Goal: Task Accomplishment & Management: Manage account settings

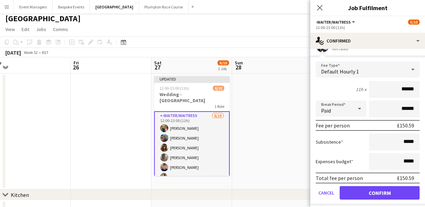
scroll to position [120, 0]
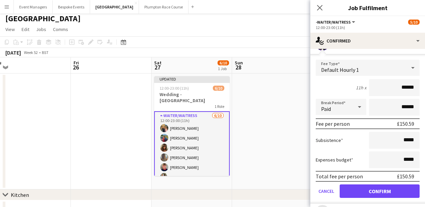
type input "******"
click at [380, 188] on button "Confirm" at bounding box center [379, 190] width 80 height 13
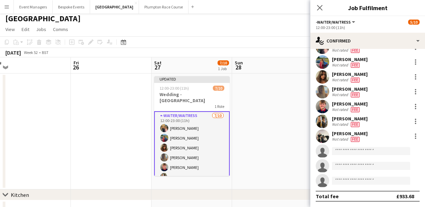
scroll to position [28, 0]
click at [253, 38] on app-toolbar "Copy Paste Paste Command V Paste with crew Command Shift V Paste linked Job [GE…" at bounding box center [212, 41] width 425 height 11
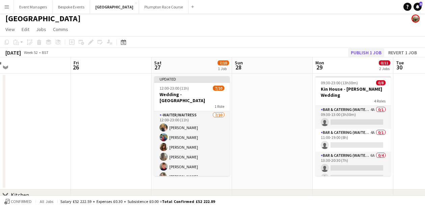
click at [357, 57] on button "Publish 1 job" at bounding box center [366, 52] width 36 height 9
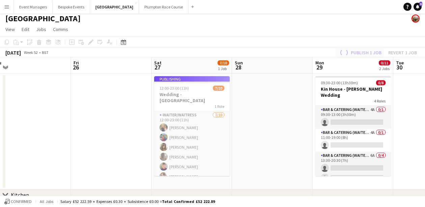
click at [357, 57] on div "Publish 1 job Revert 1 job" at bounding box center [377, 52] width 95 height 9
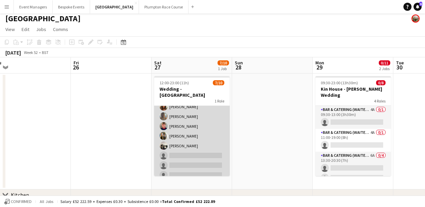
scroll to position [35, 0]
click at [208, 133] on app-card-role "-Waiter/Waitress [DATE] 12:00-23:00 (11h) [PERSON_NAME] [PERSON_NAME] [PERSON_N…" at bounding box center [192, 126] width 76 height 111
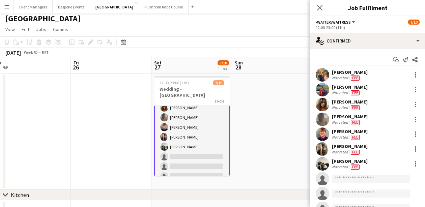
click at [341, 184] on app-invite-slot "single-neutral-actions" at bounding box center [367, 178] width 115 height 13
click at [341, 181] on input at bounding box center [371, 179] width 78 height 8
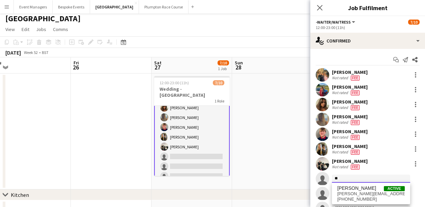
type input "*"
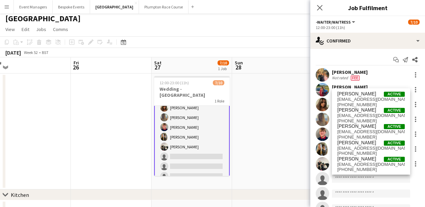
click at [268, 39] on app-toolbar "Copy Paste Paste Command V Paste with crew Command Shift V Paste linked Job [GE…" at bounding box center [212, 41] width 425 height 11
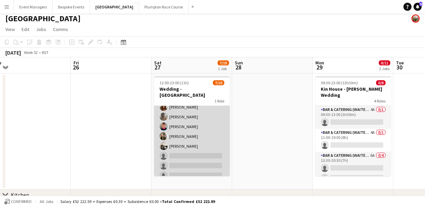
click at [201, 103] on app-card-role "-Waiter/Waitress 1A [DATE] 12:00-23:00 (11h) [PERSON_NAME] [PERSON_NAME] [PERSO…" at bounding box center [192, 126] width 76 height 111
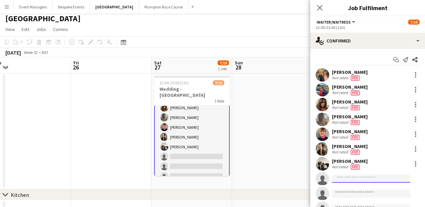
click at [347, 180] on input at bounding box center [371, 179] width 78 height 8
type input "*"
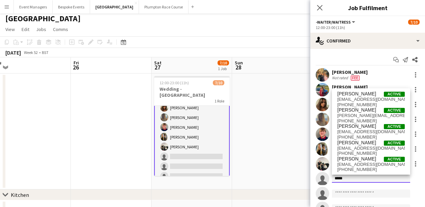
type input "*****"
drag, startPoint x: 335, startPoint y: 181, endPoint x: 361, endPoint y: 143, distance: 46.4
click at [361, 143] on span "[PERSON_NAME]" at bounding box center [356, 143] width 39 height 6
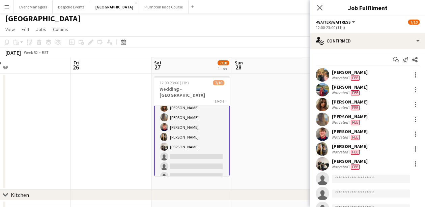
scroll to position [94, 0]
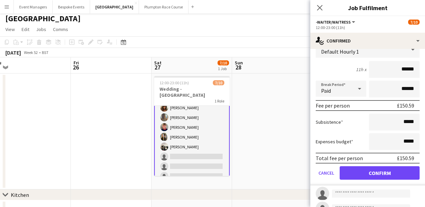
click at [375, 177] on button "Confirm" at bounding box center [379, 172] width 80 height 13
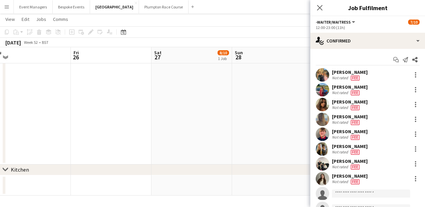
scroll to position [0, 0]
click at [317, 10] on icon at bounding box center [319, 7] width 6 height 6
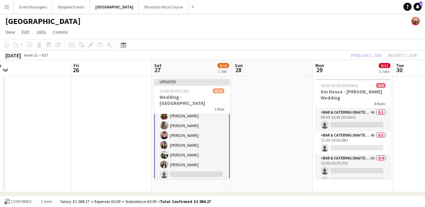
click at [359, 56] on div "Publish 1 job Revert 1 job" at bounding box center [383, 55] width 82 height 9
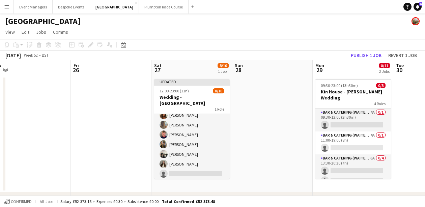
click at [359, 56] on button "Publish 1 job" at bounding box center [366, 55] width 36 height 9
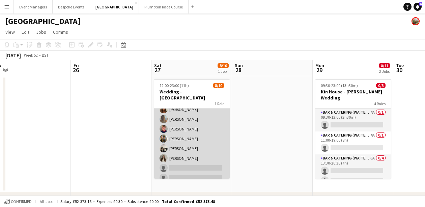
scroll to position [35, 0]
click at [184, 147] on app-card-role "-Waiter/Waitress 1A [DATE] 12:00-23:00 (11h) [PERSON_NAME] [PERSON_NAME] [PERSO…" at bounding box center [192, 129] width 76 height 111
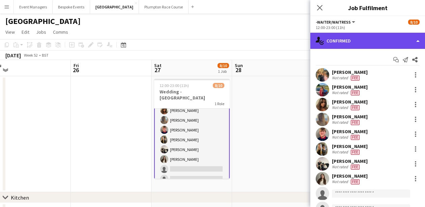
click at [377, 43] on div "single-neutral-actions-check-2 Confirmed" at bounding box center [367, 41] width 115 height 16
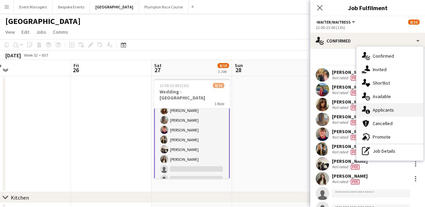
click at [390, 106] on div "single-neutral-actions-information Applicants" at bounding box center [389, 109] width 67 height 13
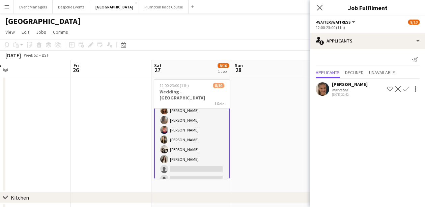
click at [410, 88] on button "Confirm" at bounding box center [406, 89] width 8 height 8
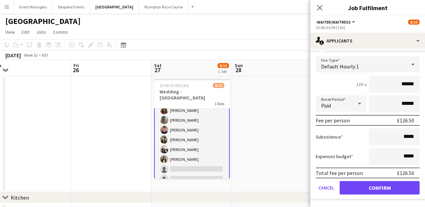
scroll to position [50, 0]
click at [383, 188] on button "Confirm" at bounding box center [379, 187] width 80 height 13
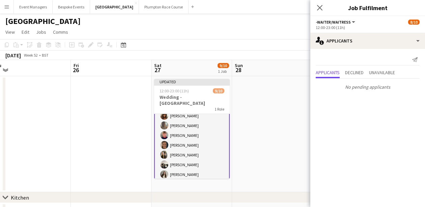
scroll to position [0, 0]
click at [318, 7] on icon "Close pop-in" at bounding box center [319, 7] width 6 height 6
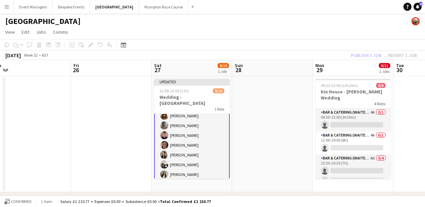
click at [319, 10] on app-navbar "Menu Boards Boards Boards All jobs Status Workforce Workforce My Workforce Recr…" at bounding box center [212, 6] width 425 height 13
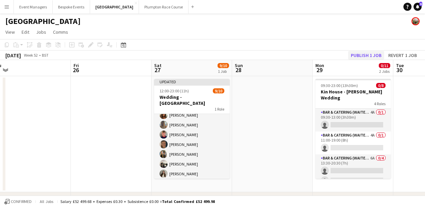
click at [371, 55] on button "Publish 1 job" at bounding box center [366, 55] width 36 height 9
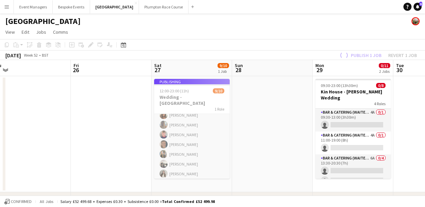
click at [371, 56] on div "Publish 1 job Revert 1 job" at bounding box center [377, 55] width 95 height 9
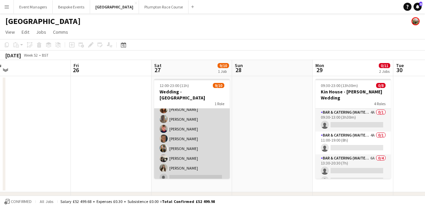
scroll to position [35, 0]
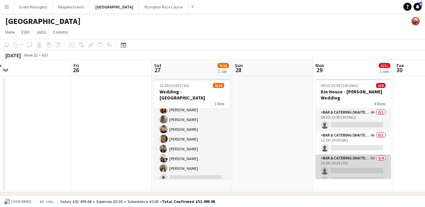
click at [328, 168] on app-card-role "Bar & Catering (Waiter / waitress) 6A 0/4 13:30-20:30 (7h) single-neutral-actio…" at bounding box center [353, 180] width 76 height 52
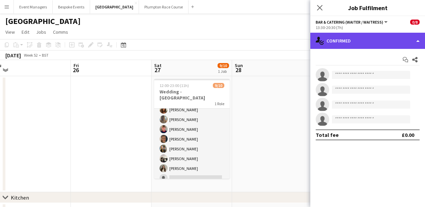
click at [346, 41] on div "single-neutral-actions-check-2 Confirmed" at bounding box center [367, 41] width 115 height 16
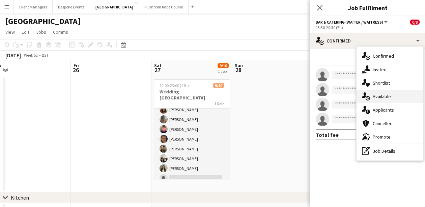
click at [373, 97] on span "Available" at bounding box center [381, 96] width 18 height 6
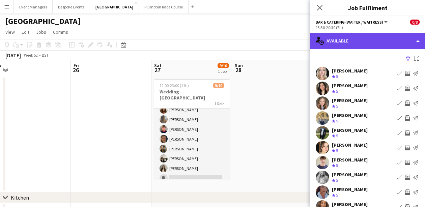
click at [359, 44] on div "single-neutral-actions-upload Available" at bounding box center [367, 41] width 115 height 16
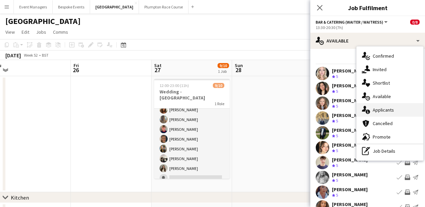
click at [388, 112] on span "Applicants" at bounding box center [382, 110] width 21 height 6
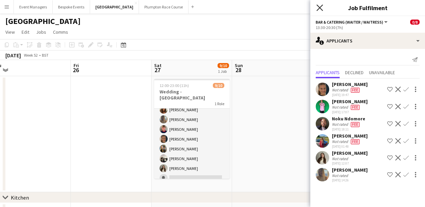
click at [320, 9] on icon "Close pop-in" at bounding box center [319, 7] width 6 height 6
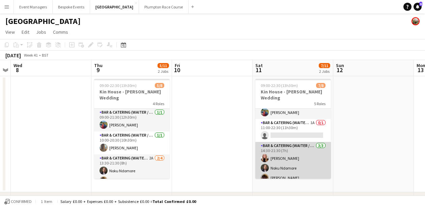
scroll to position [8, 0]
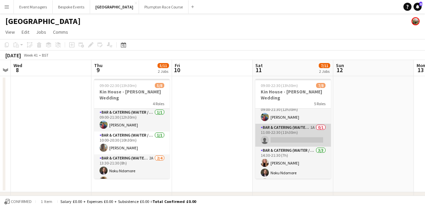
click at [291, 130] on app-card-role "Bar & Catering (Waiter / waitress) 1A 0/1 11:00-22:30 (11h30m) single-neutral-a…" at bounding box center [293, 135] width 76 height 23
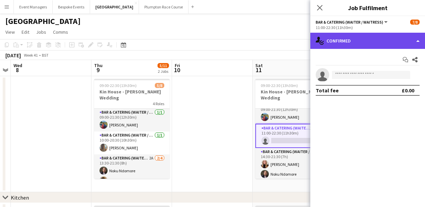
click at [372, 45] on div "single-neutral-actions-check-2 Confirmed" at bounding box center [367, 41] width 115 height 16
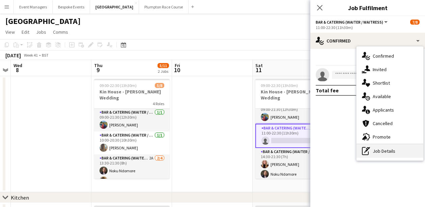
click at [396, 144] on div "pen-write Job Details" at bounding box center [389, 150] width 67 height 13
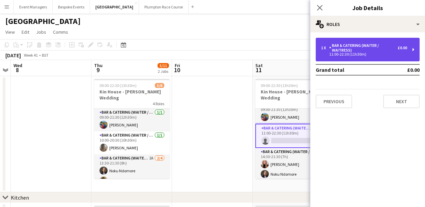
click at [374, 46] on div "Bar & Catering (Waiter / waitress)" at bounding box center [363, 47] width 68 height 9
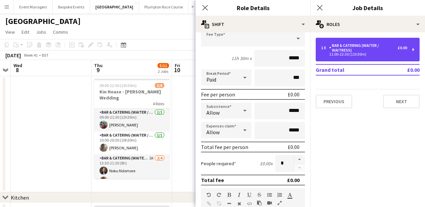
scroll to position [47, 0]
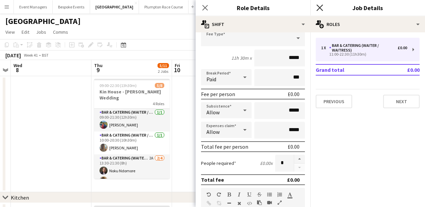
click at [318, 8] on icon "Close pop-in" at bounding box center [319, 7] width 6 height 6
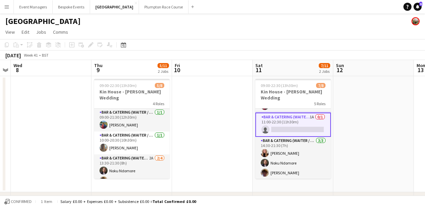
scroll to position [17, 0]
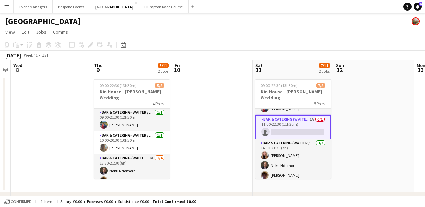
click at [289, 120] on app-card-role "Bar & Catering (Waiter / waitress) 1A 0/1 11:00-22:30 (11h30m) single-neutral-a…" at bounding box center [293, 127] width 76 height 24
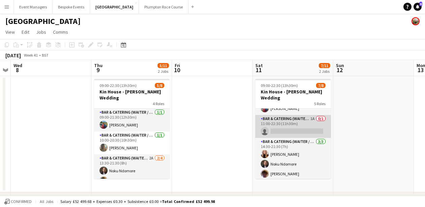
click at [297, 120] on app-card-role "Bar & Catering (Waiter / waitress) 1A 0/1 11:00-22:30 (11h30m) single-neutral-a…" at bounding box center [293, 126] width 76 height 23
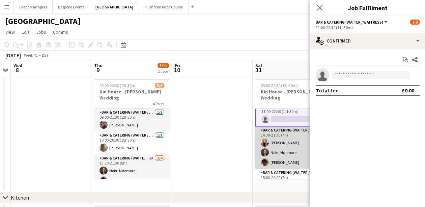
scroll to position [37, 0]
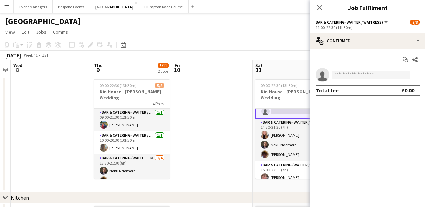
click at [325, 9] on div "Close pop-in" at bounding box center [319, 8] width 19 height 16
click at [319, 8] on icon at bounding box center [319, 7] width 6 height 6
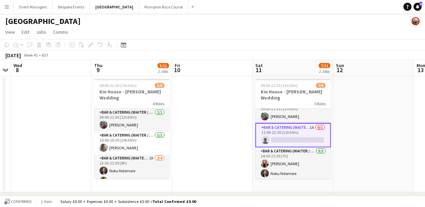
scroll to position [9, 0]
click at [292, 131] on app-card-role "Bar & Catering (Waiter / waitress) 1A 0/1 11:00-22:30 (11h30m) single-neutral-a…" at bounding box center [293, 134] width 76 height 24
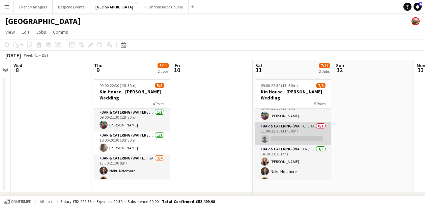
click at [278, 131] on app-card-role "Bar & Catering (Waiter / waitress) 1A 0/1 11:00-22:30 (11h30m) single-neutral-a…" at bounding box center [293, 133] width 76 height 23
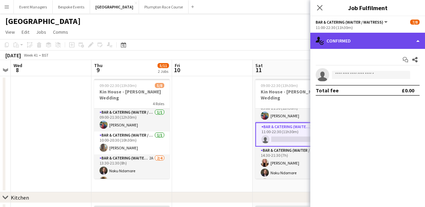
click at [373, 39] on div "single-neutral-actions-check-2 Confirmed" at bounding box center [367, 41] width 115 height 16
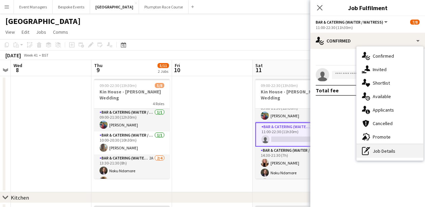
click at [399, 150] on div "pen-write Job Details" at bounding box center [389, 150] width 67 height 13
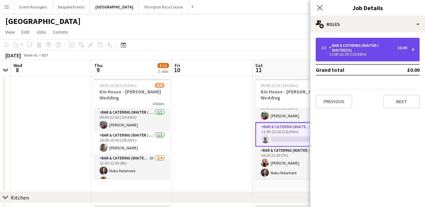
click at [348, 53] on div "11:00-22:30 (11h30m)" at bounding box center [364, 54] width 86 height 3
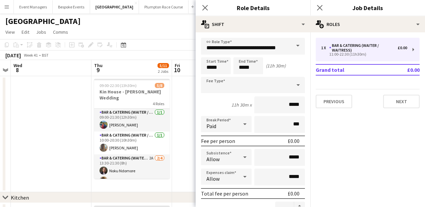
click at [232, 68] on div "Start Time ***** End Time ***** (11h 30m)" at bounding box center [253, 65] width 104 height 17
click at [225, 68] on input "*****" at bounding box center [216, 65] width 30 height 17
type input "*****"
click at [260, 72] on input "*****" at bounding box center [248, 65] width 30 height 17
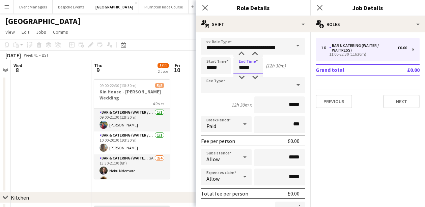
type input "*****"
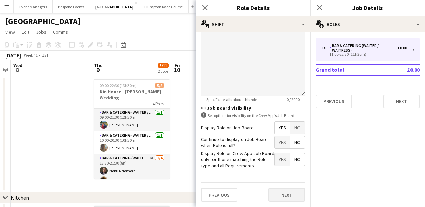
scroll to position [249, 0]
click at [289, 194] on button "Next" at bounding box center [286, 194] width 36 height 13
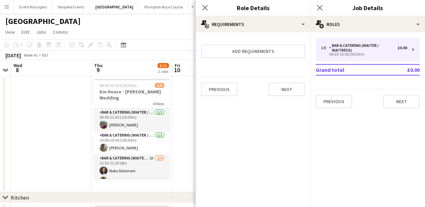
scroll to position [0, 0]
click at [319, 9] on icon at bounding box center [319, 7] width 6 height 6
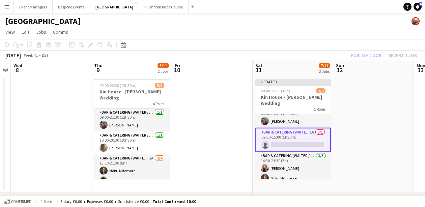
click at [294, 135] on app-card-role "Bar & Catering (Waiter / waitress) 1A 0/1 09:30-15:00 (5h30m) single-neutral-ac…" at bounding box center [293, 140] width 76 height 24
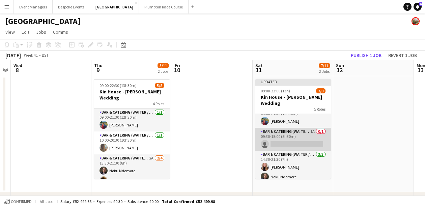
click at [294, 135] on app-card-role "Bar & Catering (Waiter / waitress) 1A 0/1 09:30-15:00 (5h30m) single-neutral-ac…" at bounding box center [293, 139] width 76 height 23
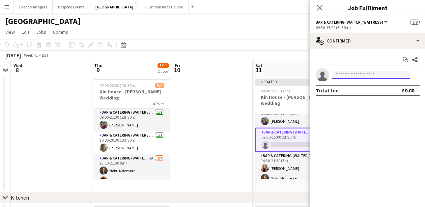
click at [343, 76] on input at bounding box center [371, 75] width 78 height 8
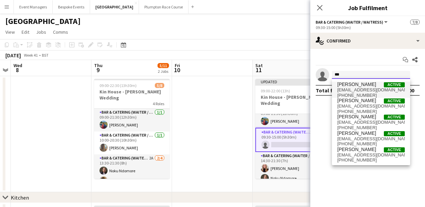
type input "***"
click at [354, 89] on span "[EMAIL_ADDRESS][DOMAIN_NAME]" at bounding box center [370, 89] width 67 height 5
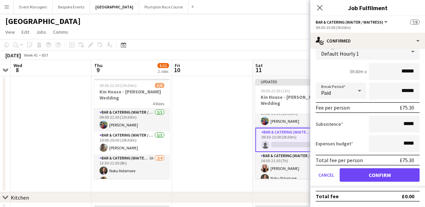
scroll to position [47, 0]
click at [375, 177] on button "Confirm" at bounding box center [379, 174] width 80 height 13
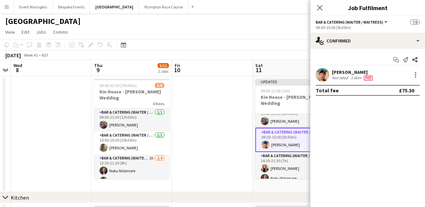
scroll to position [0, 0]
click at [322, 12] on div "Close pop-in" at bounding box center [319, 8] width 19 height 16
click at [321, 9] on icon at bounding box center [319, 7] width 6 height 6
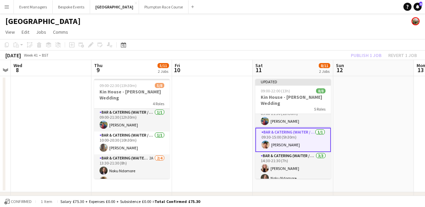
click at [366, 58] on div "Publish 1 job Revert 1 job" at bounding box center [383, 55] width 82 height 9
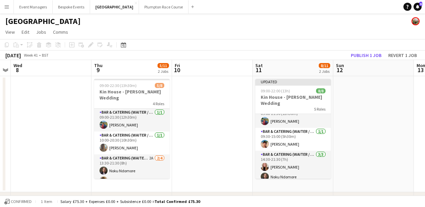
click at [366, 58] on button "Publish 1 job" at bounding box center [366, 55] width 36 height 9
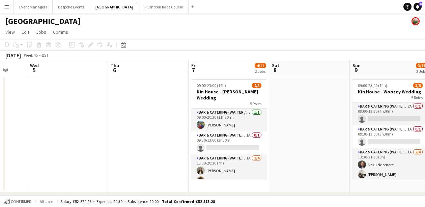
scroll to position [0, 181]
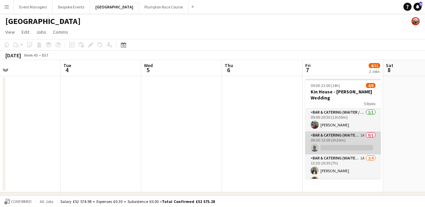
click at [327, 146] on app-card-role "Bar & Catering (Waiter / waitress) 1A 0/1 09:30-13:00 (3h30m) single-neutral-ac…" at bounding box center [343, 142] width 76 height 23
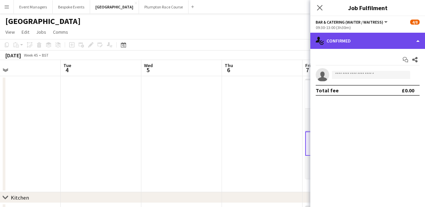
click at [386, 39] on div "single-neutral-actions-check-2 Confirmed" at bounding box center [367, 41] width 115 height 16
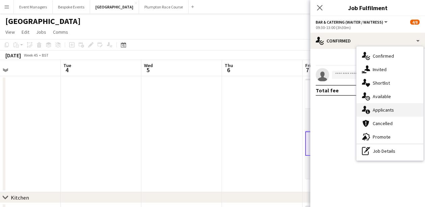
click at [395, 113] on div "single-neutral-actions-information Applicants" at bounding box center [389, 109] width 67 height 13
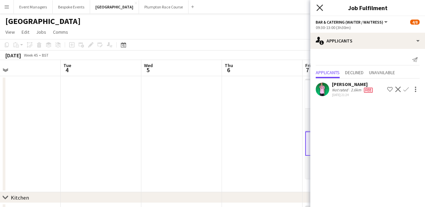
click at [320, 9] on icon "Close pop-in" at bounding box center [319, 7] width 6 height 6
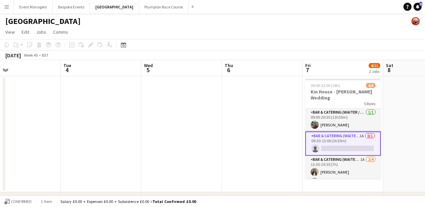
click at [342, 137] on app-card-role "Bar & Catering (Waiter / waitress) 1A 0/1 09:30-13:00 (3h30m) single-neutral-ac…" at bounding box center [343, 143] width 76 height 24
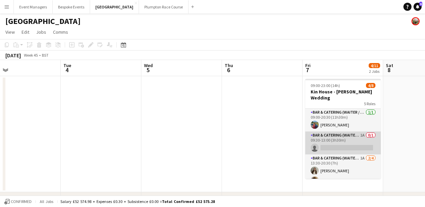
click at [340, 142] on app-card-role "Bar & Catering (Waiter / waitress) 1A 0/1 09:30-13:00 (3h30m) single-neutral-ac…" at bounding box center [343, 142] width 76 height 23
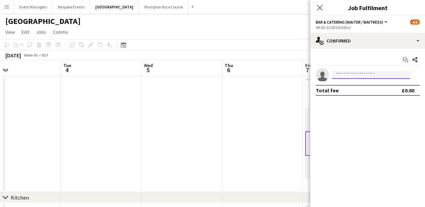
click at [351, 75] on input at bounding box center [371, 75] width 78 height 8
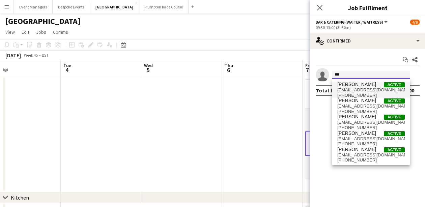
type input "***"
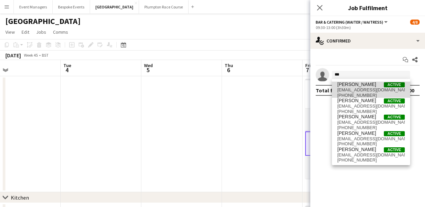
click at [355, 91] on span "[EMAIL_ADDRESS][DOMAIN_NAME]" at bounding box center [370, 89] width 67 height 5
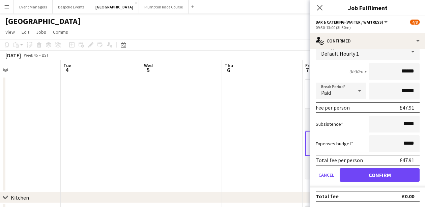
scroll to position [47, 0]
click at [383, 174] on button "Confirm" at bounding box center [379, 174] width 80 height 13
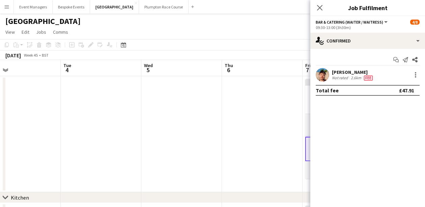
scroll to position [0, 0]
click at [320, 10] on icon "Close pop-in" at bounding box center [319, 7] width 6 height 6
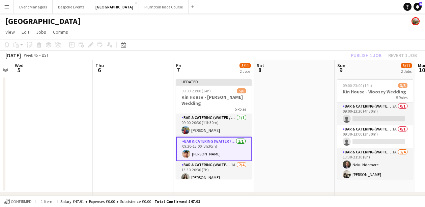
scroll to position [0, 310]
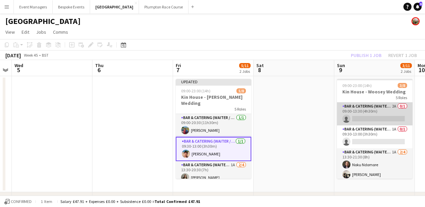
click at [342, 117] on app-card-role "Bar & Catering (Waiter / waitress) 2A 0/1 09:00-13:30 (4h30m) single-neutral-ac…" at bounding box center [375, 113] width 76 height 23
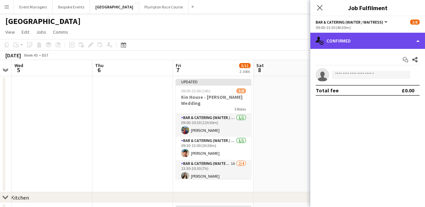
click at [367, 40] on div "single-neutral-actions-check-2 Confirmed" at bounding box center [367, 41] width 115 height 16
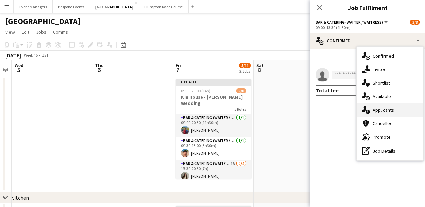
click at [391, 114] on div "single-neutral-actions-information Applicants" at bounding box center [389, 109] width 67 height 13
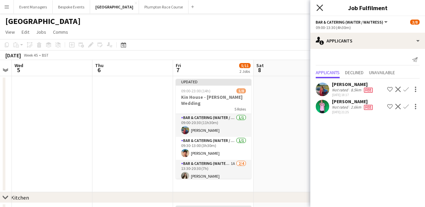
click at [320, 9] on icon "Close pop-in" at bounding box center [319, 7] width 6 height 6
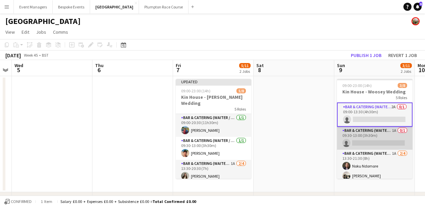
click at [370, 143] on app-card-role "Bar & Catering (Waiter / waitress) 1A 0/1 09:30-13:00 (3h30m) single-neutral-ac…" at bounding box center [375, 138] width 76 height 23
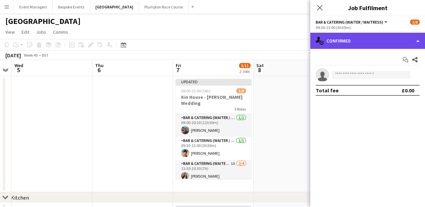
click at [367, 42] on div "single-neutral-actions-check-2 Confirmed" at bounding box center [367, 41] width 115 height 16
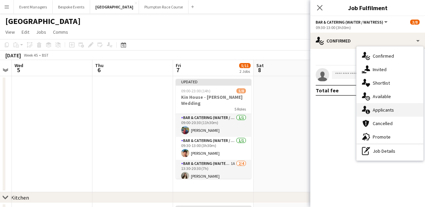
click at [389, 110] on span "Applicants" at bounding box center [382, 110] width 21 height 6
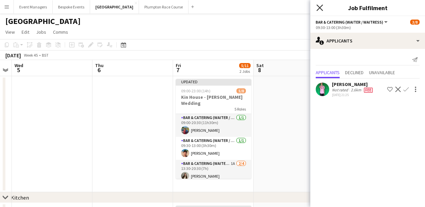
click at [321, 5] on icon "Close pop-in" at bounding box center [319, 7] width 6 height 6
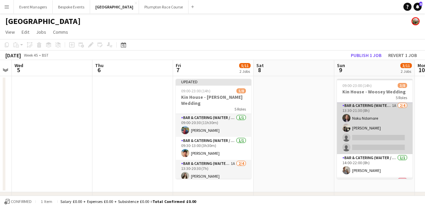
scroll to position [48, 0]
click at [365, 136] on app-card-role "Bar & Catering (Waiter / waitress) 1A [DATE] 13:30-21:30 (8h) Noku Ndomore [PER…" at bounding box center [375, 127] width 76 height 52
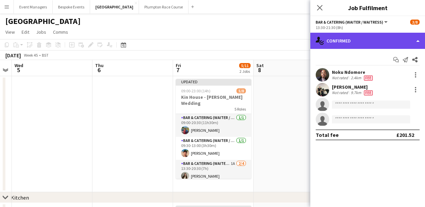
click at [374, 41] on div "single-neutral-actions-check-2 Confirmed" at bounding box center [367, 41] width 115 height 16
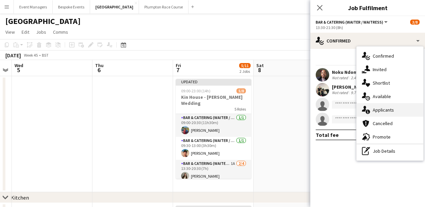
click at [396, 109] on div "single-neutral-actions-information Applicants" at bounding box center [389, 109] width 67 height 13
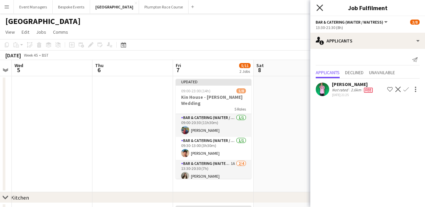
click at [320, 6] on icon "Close pop-in" at bounding box center [319, 7] width 6 height 6
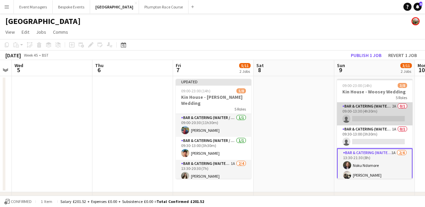
scroll to position [0, 0]
click at [363, 113] on app-card-role "Bar & Catering (Waiter / waitress) 2A 0/1 09:00-13:30 (4h30m) single-neutral-ac…" at bounding box center [375, 113] width 76 height 23
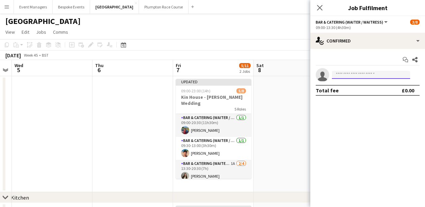
click at [364, 75] on input at bounding box center [371, 75] width 78 height 8
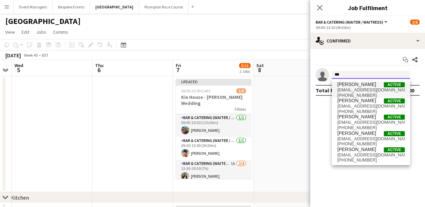
type input "***"
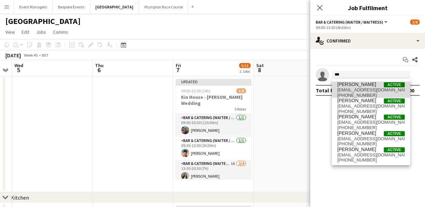
click at [366, 91] on span "[EMAIL_ADDRESS][DOMAIN_NAME]" at bounding box center [370, 89] width 67 height 5
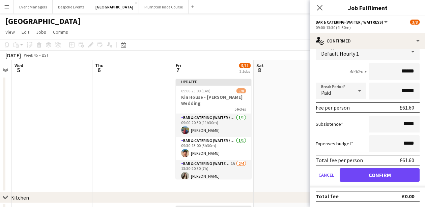
scroll to position [47, 0]
click at [372, 181] on button "Confirm" at bounding box center [379, 174] width 80 height 13
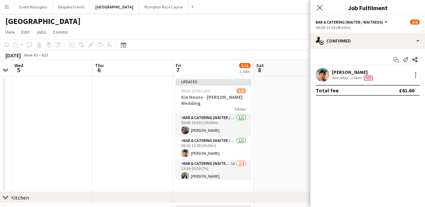
scroll to position [0, 0]
click at [322, 6] on icon "Close pop-in" at bounding box center [319, 7] width 6 height 6
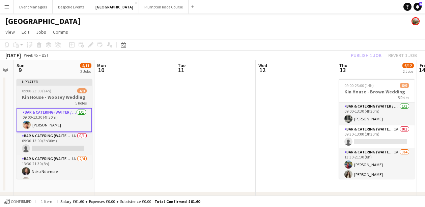
scroll to position [0, 309]
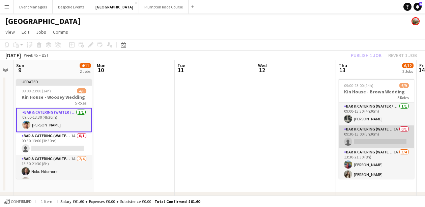
click at [362, 133] on app-card-role "Bar & Catering (Waiter / waitress) 1A 0/1 09:30-13:00 (3h30m) single-neutral-ac…" at bounding box center [376, 136] width 76 height 23
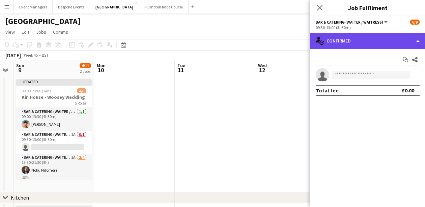
click at [365, 44] on div "single-neutral-actions-check-2 Confirmed" at bounding box center [367, 41] width 115 height 16
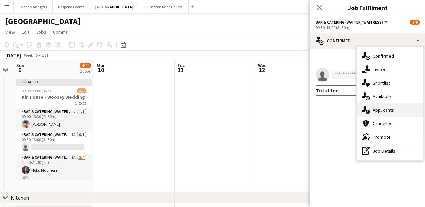
click at [386, 109] on span "Applicants" at bounding box center [382, 110] width 21 height 6
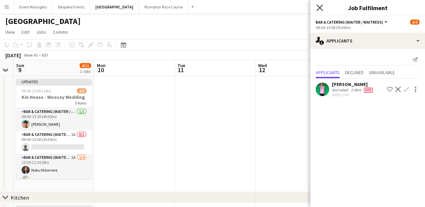
click at [317, 8] on icon "Close pop-in" at bounding box center [319, 7] width 6 height 6
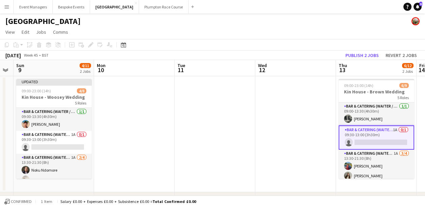
click at [379, 144] on app-card-role "Bar & Catering (Waiter / waitress) 1A 0/1 09:30-13:00 (3h30m) single-neutral-ac…" at bounding box center [376, 137] width 76 height 24
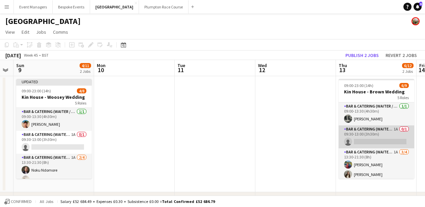
click at [378, 136] on app-card-role "Bar & Catering (Waiter / waitress) 1A 0/1 09:30-13:00 (3h30m) single-neutral-ac…" at bounding box center [376, 136] width 76 height 23
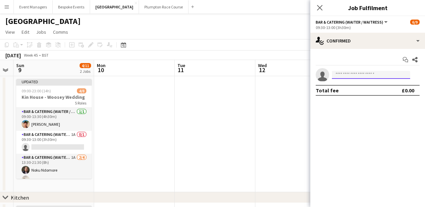
click at [364, 74] on input at bounding box center [371, 75] width 78 height 8
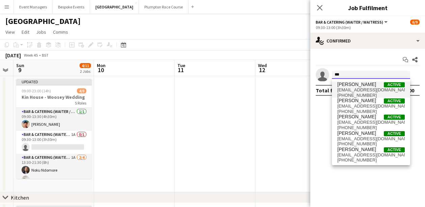
type input "***"
click at [366, 90] on span "[EMAIL_ADDRESS][DOMAIN_NAME]" at bounding box center [370, 89] width 67 height 5
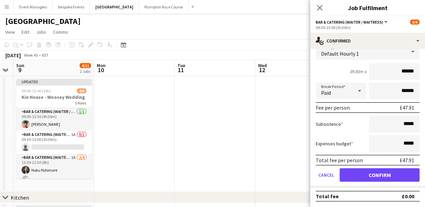
scroll to position [47, 0]
click at [375, 171] on button "Confirm" at bounding box center [379, 174] width 80 height 13
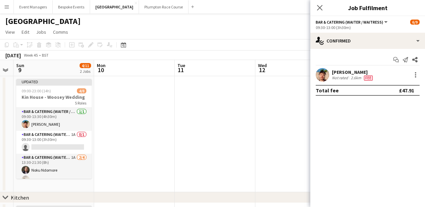
scroll to position [0, 0]
click at [319, 5] on icon "Close pop-in" at bounding box center [319, 7] width 6 height 6
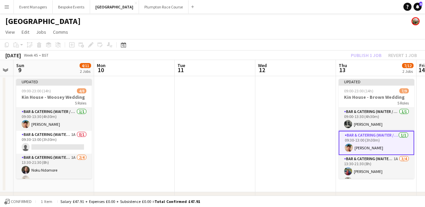
click at [362, 57] on div "Publish 1 job Revert 1 job" at bounding box center [383, 55] width 82 height 9
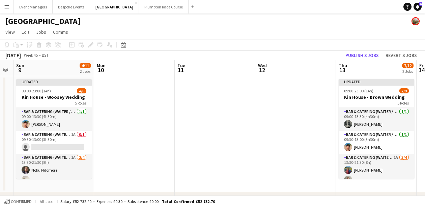
click at [362, 57] on button "Publish 3 jobs" at bounding box center [361, 55] width 39 height 9
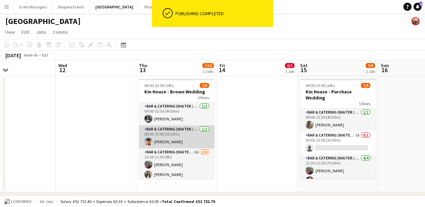
scroll to position [0, 202]
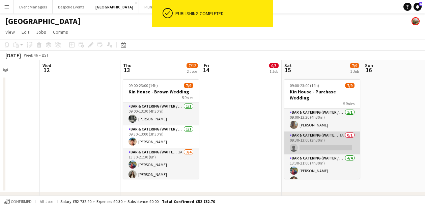
click at [306, 137] on app-card-role "Bar & Catering (Waiter / waitress) 1A 0/1 09:30-13:00 (3h30m) single-neutral-ac…" at bounding box center [322, 142] width 76 height 23
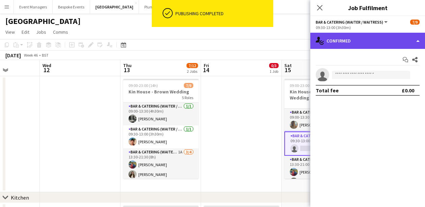
click at [346, 47] on div "single-neutral-actions-check-2 Confirmed" at bounding box center [367, 41] width 115 height 16
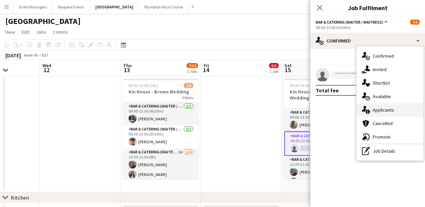
click at [375, 107] on span "Applicants" at bounding box center [382, 110] width 21 height 6
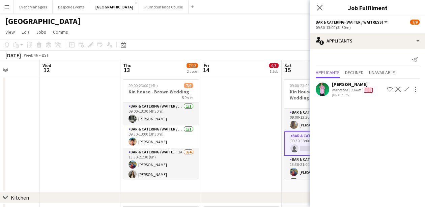
click at [399, 88] on app-icon "Decline" at bounding box center [397, 89] width 5 height 5
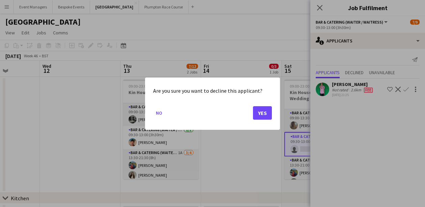
click at [263, 115] on button "Yes" at bounding box center [262, 112] width 19 height 13
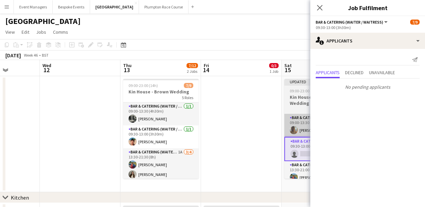
scroll to position [0, 0]
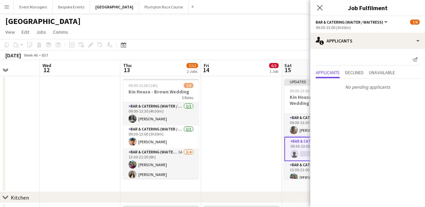
click at [302, 143] on app-card-role "Bar & Catering (Waiter / waitress) 0/1 09:30-13:00 (3h30m) single-neutral-actio…" at bounding box center [322, 149] width 76 height 24
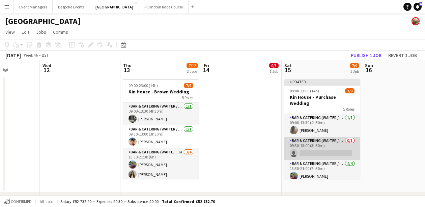
click at [302, 143] on app-card-role "Bar & Catering (Waiter / waitress) 0/1 09:30-13:00 (3h30m) single-neutral-actio…" at bounding box center [322, 148] width 76 height 23
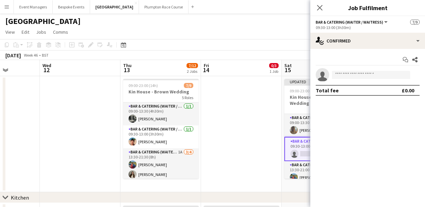
click at [357, 70] on app-invite-slot "single-neutral-actions" at bounding box center [367, 74] width 115 height 13
click at [362, 73] on input at bounding box center [371, 75] width 78 height 8
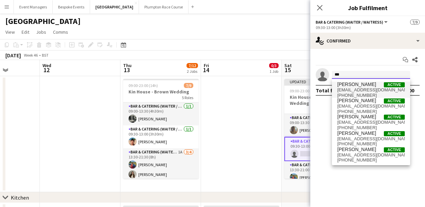
type input "***"
click at [370, 85] on span "[PERSON_NAME] Active" at bounding box center [370, 85] width 67 height 6
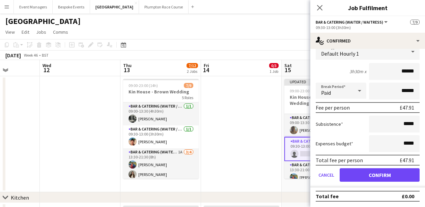
scroll to position [47, 0]
click at [388, 171] on button "Confirm" at bounding box center [379, 174] width 80 height 13
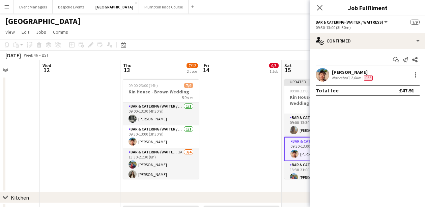
scroll to position [0, 0]
click at [321, 7] on icon "Close pop-in" at bounding box center [319, 7] width 6 height 6
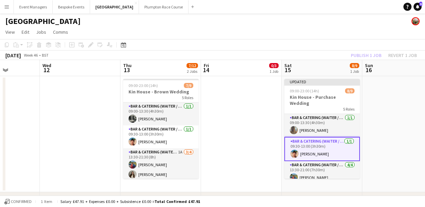
click at [364, 55] on div "Publish 1 job Revert 1 job" at bounding box center [383, 55] width 82 height 9
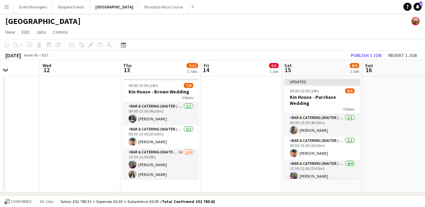
click at [364, 55] on button "Publish 1 job" at bounding box center [366, 55] width 36 height 9
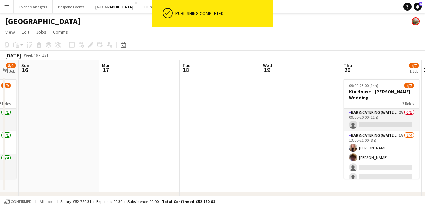
scroll to position [0, 237]
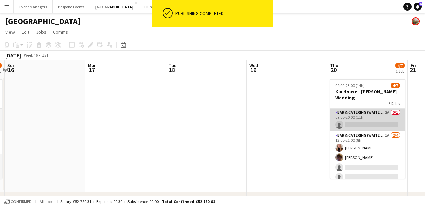
click at [352, 113] on app-card-role "Bar & Catering (Waiter / waitress) 2A 0/1 09:00-20:00 (11h) single-neutral-acti…" at bounding box center [368, 120] width 76 height 23
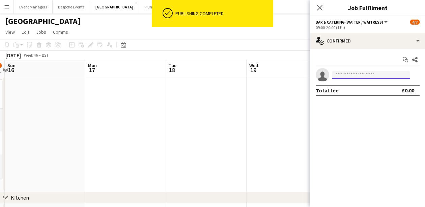
click at [362, 74] on input at bounding box center [371, 75] width 78 height 8
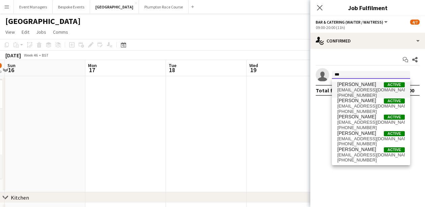
type input "***"
click at [362, 88] on span "[EMAIL_ADDRESS][DOMAIN_NAME]" at bounding box center [370, 89] width 67 height 5
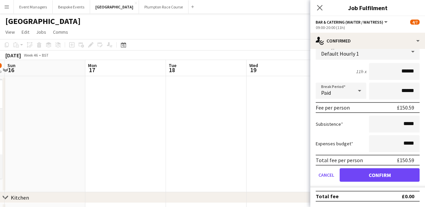
scroll to position [47, 0]
click at [377, 178] on button "Confirm" at bounding box center [379, 174] width 80 height 13
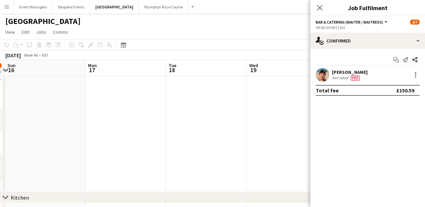
scroll to position [0, 0]
click at [321, 5] on icon "Close pop-in" at bounding box center [319, 7] width 6 height 6
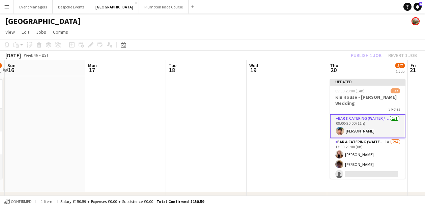
click at [349, 118] on app-card-role "Bar & Catering (Waiter / waitress) [DATE] 09:00-20:00 (11h) [PERSON_NAME]" at bounding box center [368, 126] width 76 height 24
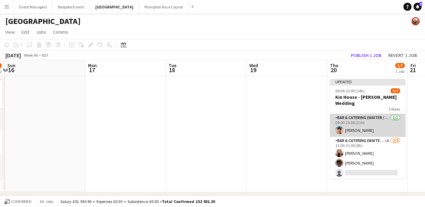
click at [364, 127] on app-card-role "Bar & Catering (Waiter / waitress) [DATE] 09:00-20:00 (11h) [PERSON_NAME]" at bounding box center [368, 125] width 76 height 23
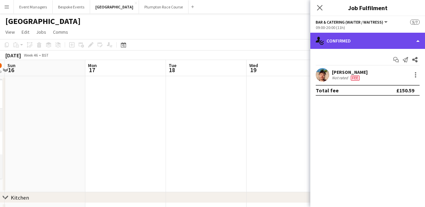
click at [365, 40] on div "single-neutral-actions-check-2 Confirmed" at bounding box center [367, 41] width 115 height 16
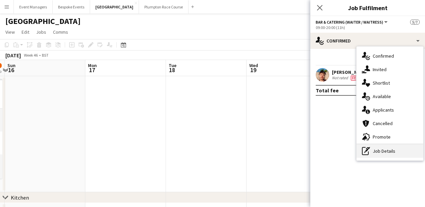
click at [379, 152] on div "pen-write Job Details" at bounding box center [389, 150] width 67 height 13
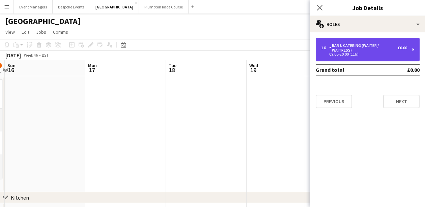
click at [351, 50] on div "Bar & Catering (Waiter / waitress)" at bounding box center [363, 47] width 68 height 9
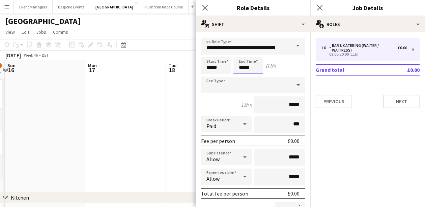
click at [253, 67] on input "*****" at bounding box center [248, 65] width 30 height 17
type input "*****"
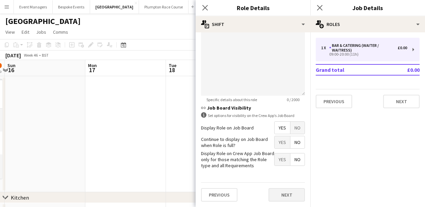
scroll to position [249, 0]
click at [286, 192] on button "Next" at bounding box center [286, 194] width 36 height 13
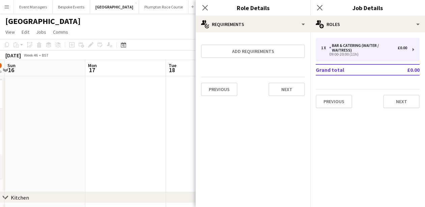
scroll to position [0, 0]
click at [322, 5] on icon at bounding box center [319, 7] width 6 height 6
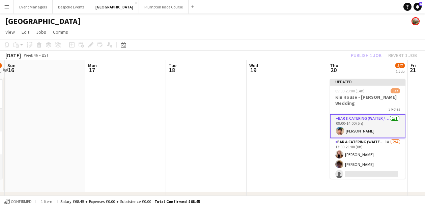
click at [368, 55] on div "Publish 1 job Revert 1 job" at bounding box center [383, 55] width 82 height 9
click at [368, 55] on button "Publish 1 job" at bounding box center [366, 55] width 36 height 9
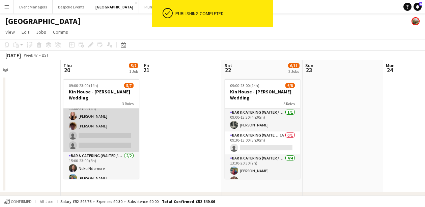
scroll to position [0, 197]
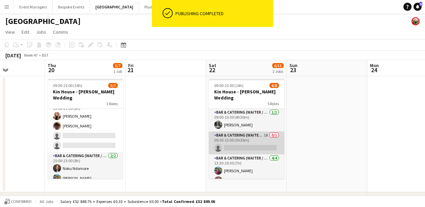
click at [233, 145] on app-card-role "Bar & Catering (Waiter / waitress) 1A 0/1 09:30-13:00 (3h30m) single-neutral-ac…" at bounding box center [247, 142] width 76 height 23
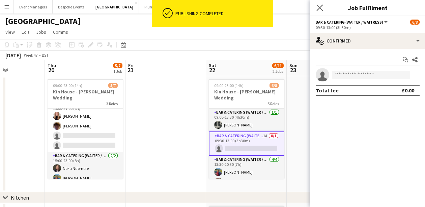
click at [323, 9] on icon "Close pop-in" at bounding box center [319, 7] width 6 height 6
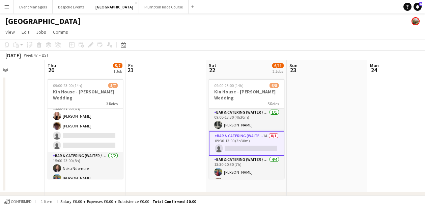
click at [255, 143] on app-card-role "Bar & Catering (Waiter / waitress) 1A 0/1 09:30-13:00 (3h30m) single-neutral-ac…" at bounding box center [247, 143] width 76 height 24
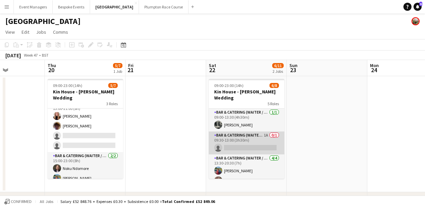
click at [255, 143] on app-card-role "Bar & Catering (Waiter / waitress) 1A 0/1 09:30-13:00 (3h30m) single-neutral-ac…" at bounding box center [247, 142] width 76 height 23
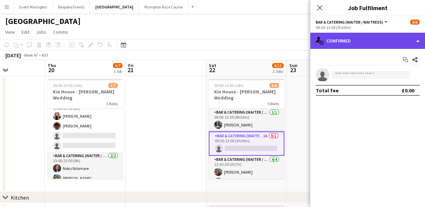
click at [363, 37] on div "single-neutral-actions-check-2 Confirmed" at bounding box center [367, 41] width 115 height 16
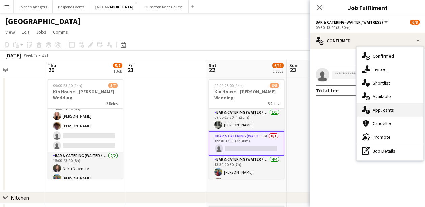
click at [387, 110] on span "Applicants" at bounding box center [382, 110] width 21 height 6
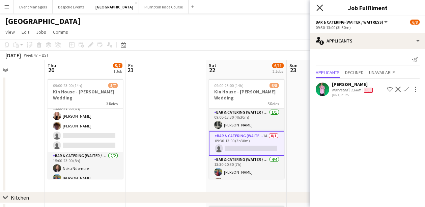
click at [319, 8] on icon "Close pop-in" at bounding box center [319, 7] width 6 height 6
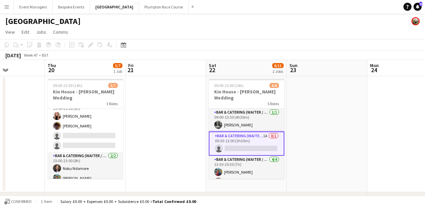
click at [243, 140] on app-card-role "Bar & Catering (Waiter / waitress) 1A 0/1 09:30-13:00 (3h30m) single-neutral-ac…" at bounding box center [247, 143] width 76 height 24
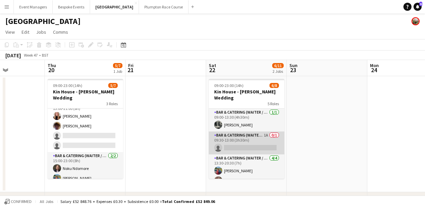
click at [243, 140] on app-card-role "Bar & Catering (Waiter / waitress) 1A 0/1 09:30-13:00 (3h30m) single-neutral-ac…" at bounding box center [247, 142] width 76 height 23
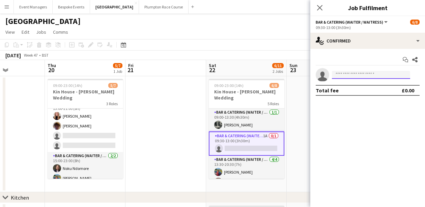
click at [349, 76] on input at bounding box center [371, 75] width 78 height 8
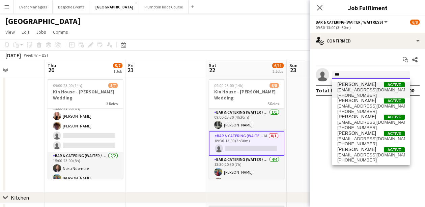
type input "***"
click at [354, 92] on span "[EMAIL_ADDRESS][DOMAIN_NAME]" at bounding box center [370, 89] width 67 height 5
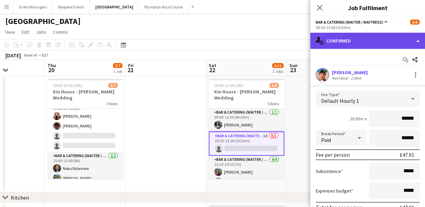
click at [366, 39] on div "single-neutral-actions-check-2 Confirmed" at bounding box center [367, 41] width 115 height 16
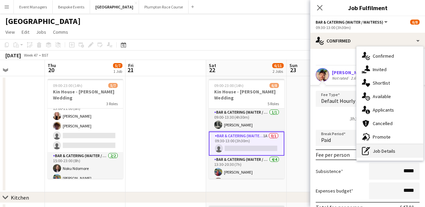
click at [398, 147] on div "pen-write Job Details" at bounding box center [389, 150] width 67 height 13
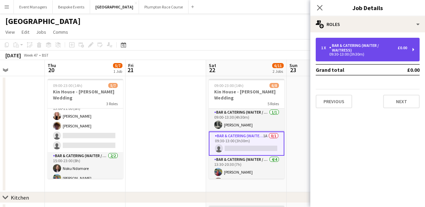
click at [350, 43] on div "Bar & Catering (Waiter / waitress)" at bounding box center [363, 47] width 68 height 9
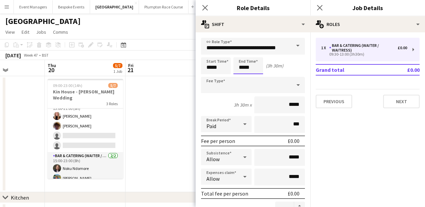
click at [243, 68] on input "*****" at bounding box center [248, 65] width 30 height 17
type input "*****"
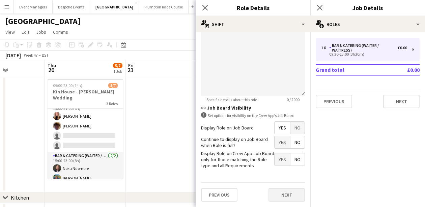
scroll to position [249, 0]
click at [283, 195] on button "Next" at bounding box center [286, 194] width 36 height 13
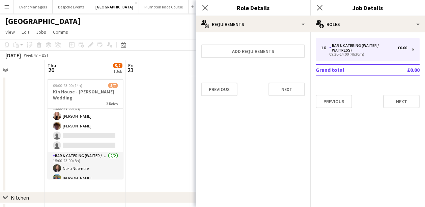
scroll to position [0, 0]
click at [319, 13] on div "Close pop-in" at bounding box center [319, 8] width 19 height 16
click at [319, 10] on icon "Close pop-in" at bounding box center [319, 7] width 6 height 6
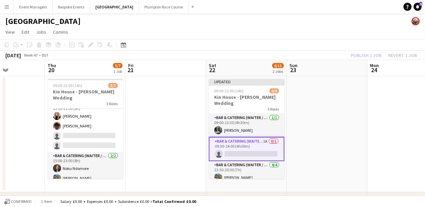
click at [369, 57] on div "Publish 1 job Revert 1 job" at bounding box center [383, 55] width 82 height 9
click at [369, 57] on button "Publish 1 job" at bounding box center [366, 55] width 36 height 9
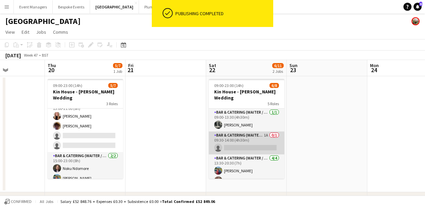
click at [243, 139] on app-card-role "Bar & Catering (Waiter / waitress) 1A 0/1 09:30-14:00 (4h30m) single-neutral-ac…" at bounding box center [247, 142] width 76 height 23
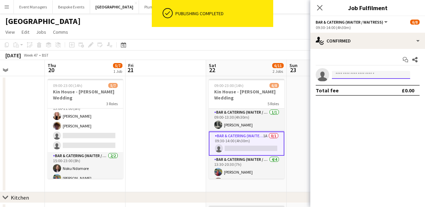
click at [360, 77] on input at bounding box center [371, 75] width 78 height 8
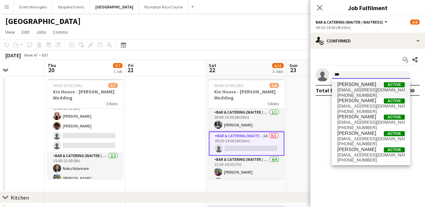
type input "***"
click at [362, 86] on span "[PERSON_NAME] Active" at bounding box center [370, 85] width 67 height 6
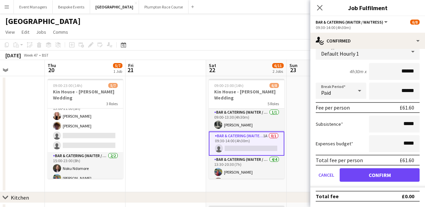
scroll to position [47, 0]
click at [385, 176] on button "Confirm" at bounding box center [379, 174] width 80 height 13
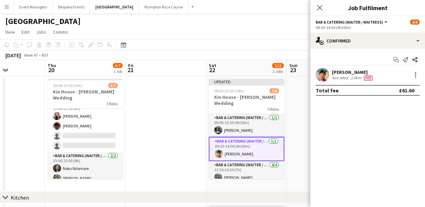
scroll to position [0, 0]
click at [322, 7] on icon "Close pop-in" at bounding box center [319, 7] width 6 height 6
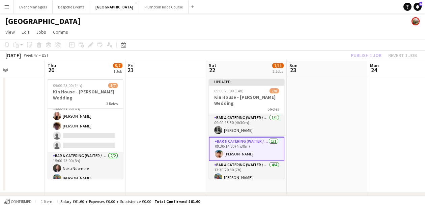
click at [357, 57] on div "Publish 1 job Revert 1 job" at bounding box center [383, 55] width 82 height 9
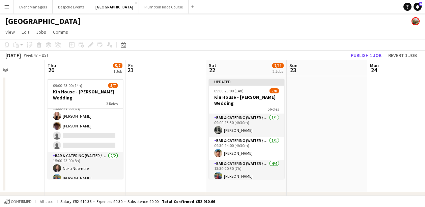
click at [357, 57] on button "Publish 1 job" at bounding box center [366, 55] width 36 height 9
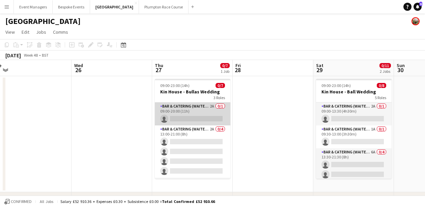
scroll to position [0, 181]
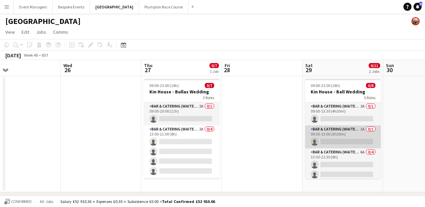
click at [322, 129] on app-card-role "Bar & Catering (Waiter / waitress) 1A 0/1 09:30-13:00 (3h30m) single-neutral-ac…" at bounding box center [343, 136] width 76 height 23
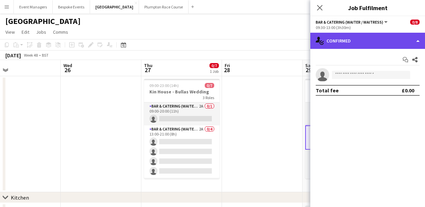
click at [350, 41] on div "single-neutral-actions-check-2 Confirmed" at bounding box center [367, 41] width 115 height 16
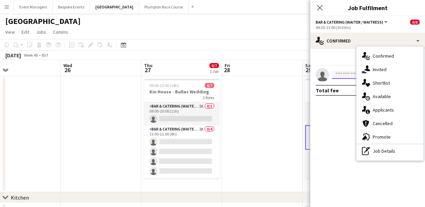
click at [339, 71] on input at bounding box center [371, 75] width 78 height 8
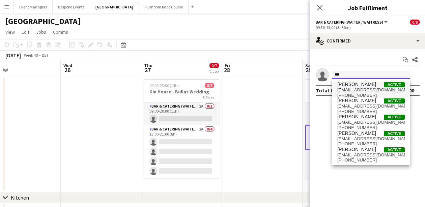
type input "***"
click at [343, 86] on span "[PERSON_NAME]" at bounding box center [356, 85] width 39 height 6
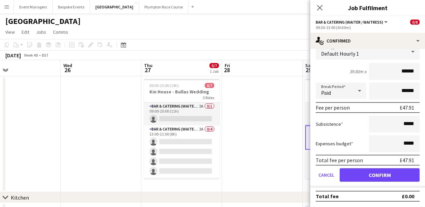
scroll to position [47, 0]
click at [381, 176] on button "Confirm" at bounding box center [379, 174] width 80 height 13
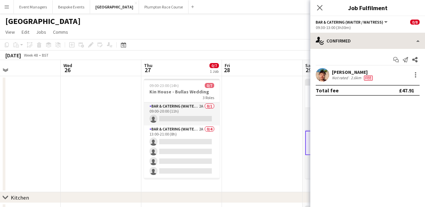
scroll to position [0, 0]
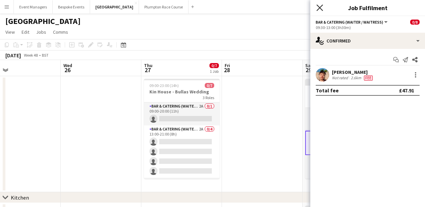
click at [319, 4] on icon "Close pop-in" at bounding box center [319, 7] width 6 height 6
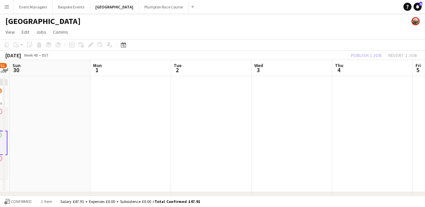
scroll to position [0, 239]
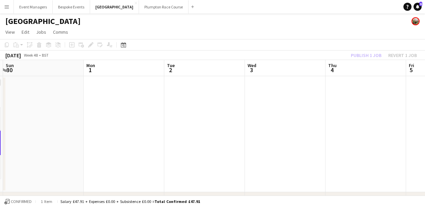
click at [363, 55] on div "Publish 1 job Revert 1 job" at bounding box center [383, 55] width 82 height 9
click at [363, 55] on button "Publish 1 job" at bounding box center [366, 55] width 36 height 9
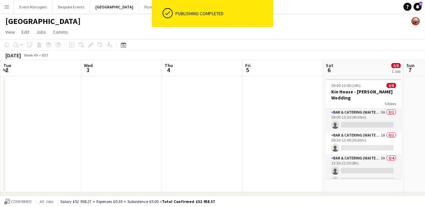
scroll to position [0, 242]
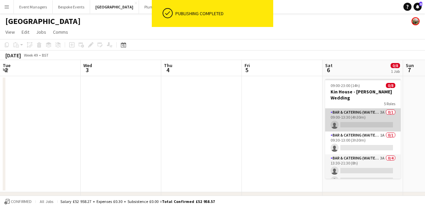
click at [346, 115] on app-card-role "Bar & Catering (Waiter / waitress) 3A 0/1 09:00-13:30 (4h30m) single-neutral-ac…" at bounding box center [363, 120] width 76 height 23
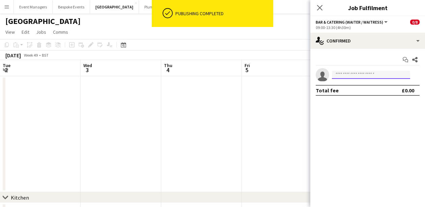
click at [354, 72] on input at bounding box center [371, 75] width 78 height 8
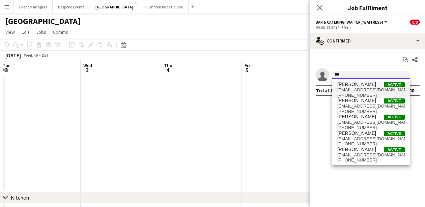
type input "***"
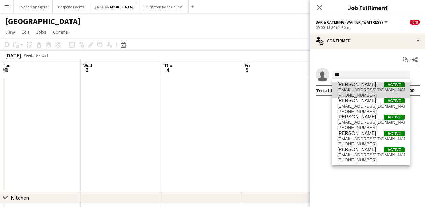
click at [361, 90] on span "[EMAIL_ADDRESS][DOMAIN_NAME]" at bounding box center [370, 89] width 67 height 5
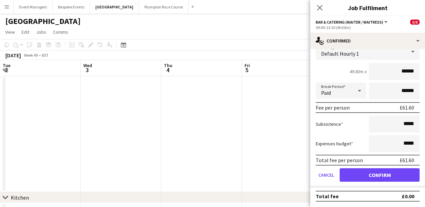
scroll to position [47, 0]
click at [382, 173] on button "Confirm" at bounding box center [379, 174] width 80 height 13
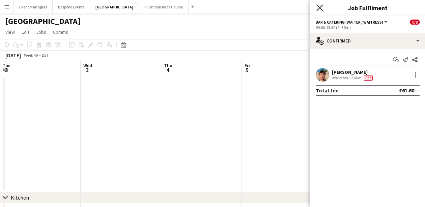
click at [320, 5] on icon "Close pop-in" at bounding box center [319, 7] width 6 height 6
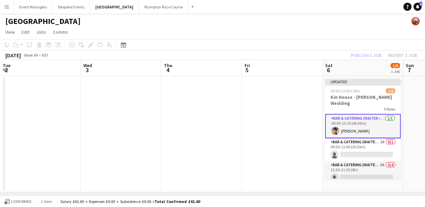
click at [370, 56] on div "Publish 1 job Revert 1 job" at bounding box center [383, 55] width 82 height 9
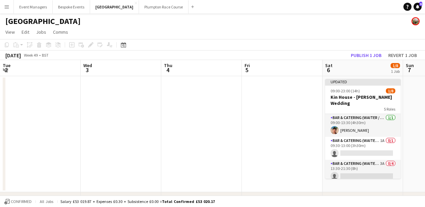
click at [370, 56] on button "Publish 1 job" at bounding box center [366, 55] width 36 height 9
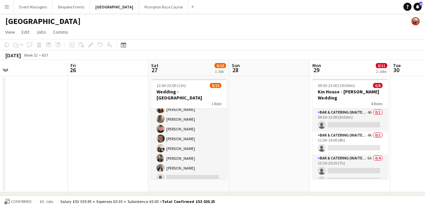
scroll to position [35, 0]
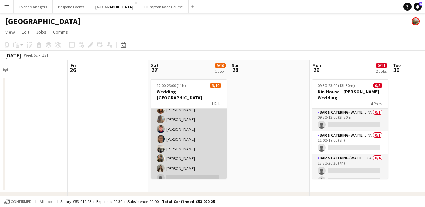
click at [203, 123] on app-card-role "-Waiter/Waitress 3A [DATE] 12:00-23:00 (11h) [PERSON_NAME] [PERSON_NAME] [PERSO…" at bounding box center [189, 129] width 76 height 111
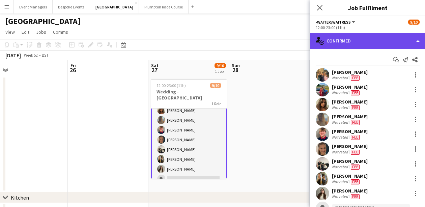
click at [380, 38] on div "single-neutral-actions-check-2 Confirmed" at bounding box center [367, 41] width 115 height 16
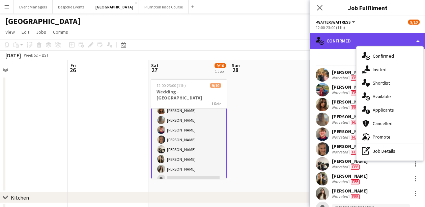
click at [380, 38] on div "single-neutral-actions-check-2 Confirmed" at bounding box center [367, 41] width 115 height 16
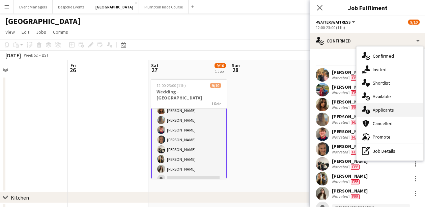
click at [388, 110] on span "Applicants" at bounding box center [382, 110] width 21 height 6
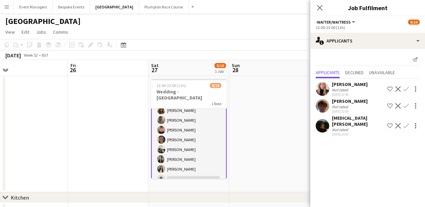
click at [404, 123] on app-icon "Confirm" at bounding box center [405, 125] width 5 height 5
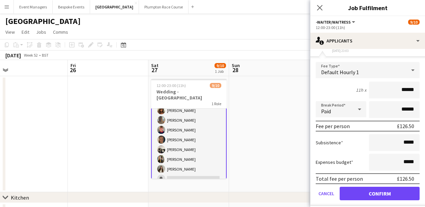
scroll to position [83, 0]
click at [389, 195] on form "Fee Type Default Hourly 1 11h x ****** Break Period Paid ****** Fee per person …" at bounding box center [367, 134] width 115 height 144
click at [384, 187] on button "Confirm" at bounding box center [379, 193] width 80 height 13
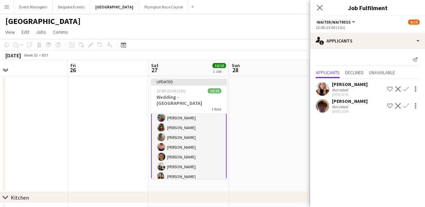
scroll to position [0, 0]
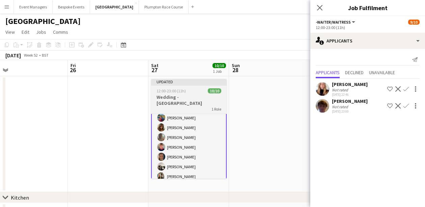
click at [193, 99] on h3 "Wedding - [GEOGRAPHIC_DATA]" at bounding box center [189, 100] width 76 height 12
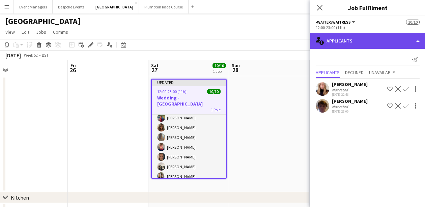
click at [360, 39] on div "single-neutral-actions-information Applicants" at bounding box center [367, 41] width 115 height 16
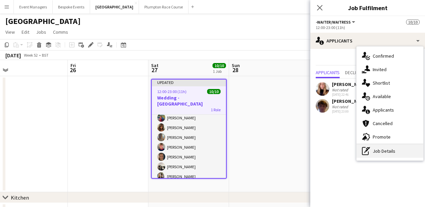
click at [400, 153] on div "pen-write Job Details" at bounding box center [389, 150] width 67 height 13
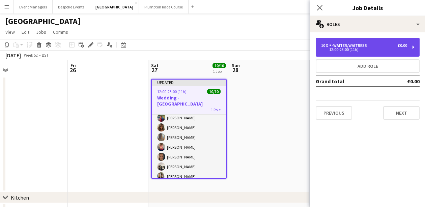
click at [383, 51] on div "10 x -Waiter/Waitress £0.00 12:00-23:00 (11h)" at bounding box center [367, 47] width 104 height 19
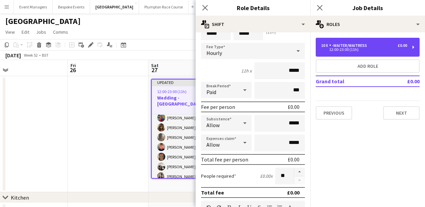
scroll to position [56, 0]
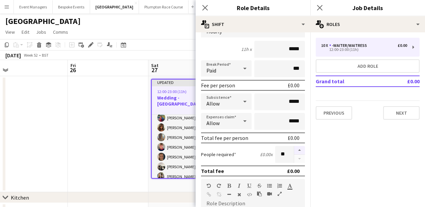
click at [297, 149] on button "button" at bounding box center [299, 150] width 11 height 9
type input "**"
click at [320, 8] on icon at bounding box center [319, 7] width 6 height 6
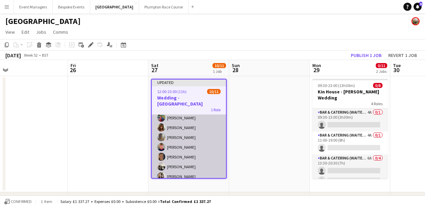
click at [179, 147] on app-card-role "-Waiter/Waitress 2A [DATE] 12:00-23:00 (11h) [MEDICAL_DATA][PERSON_NAME] [PERSO…" at bounding box center [189, 141] width 74 height 123
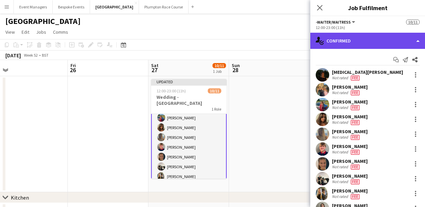
click at [362, 42] on div "single-neutral-actions-check-2 Confirmed" at bounding box center [367, 41] width 115 height 16
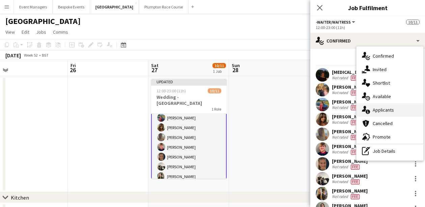
click at [392, 109] on span "Applicants" at bounding box center [382, 110] width 21 height 6
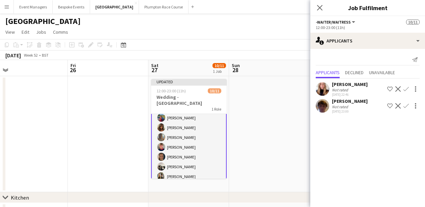
click at [406, 107] on app-icon "Confirm" at bounding box center [405, 105] width 5 height 5
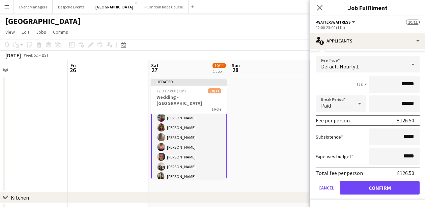
scroll to position [66, 0]
click at [388, 188] on button "Confirm" at bounding box center [379, 187] width 80 height 13
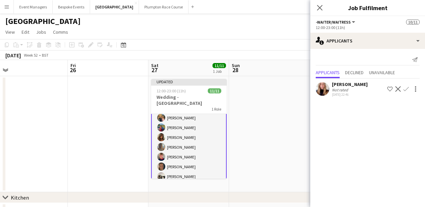
scroll to position [0, 0]
click at [398, 89] on app-icon "Decline" at bounding box center [397, 88] width 5 height 5
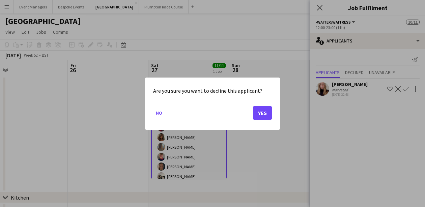
click at [261, 112] on button "Yes" at bounding box center [262, 112] width 19 height 13
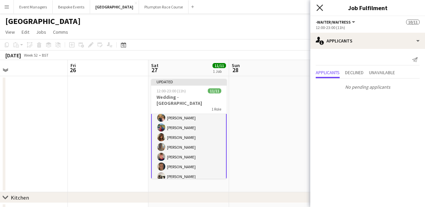
click at [320, 9] on icon "Close pop-in" at bounding box center [319, 7] width 6 height 6
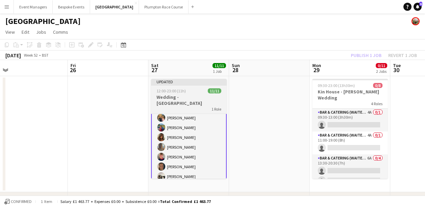
click at [178, 94] on h3 "Wedding - [GEOGRAPHIC_DATA]" at bounding box center [189, 100] width 76 height 12
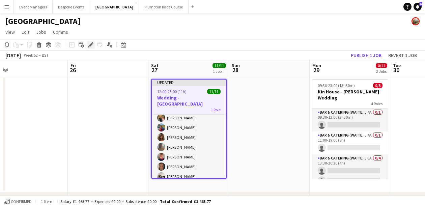
click at [93, 43] on icon at bounding box center [93, 43] width 2 height 2
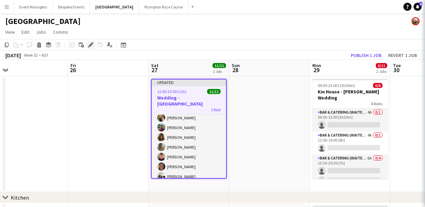
click at [93, 43] on icon at bounding box center [93, 43] width 2 height 2
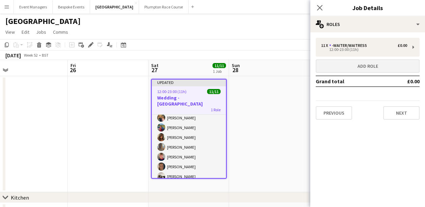
click at [346, 62] on button "Add role" at bounding box center [367, 65] width 104 height 13
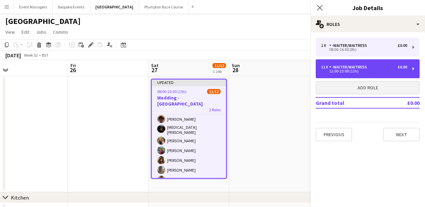
click at [346, 62] on div "11 x -Waiter/Waitress £0.00 12:00-23:00 (11h)" at bounding box center [367, 68] width 104 height 19
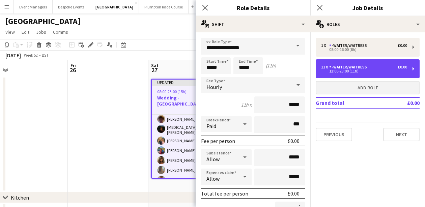
type input "*****"
type input "**"
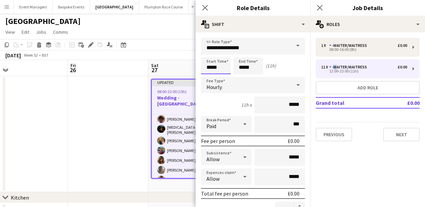
click at [227, 69] on input "*****" at bounding box center [216, 65] width 30 height 17
drag, startPoint x: 226, startPoint y: 69, endPoint x: 185, endPoint y: 70, distance: 41.1
click at [185, 70] on body "Menu Boards Boards Boards All jobs Status Workforce Workforce My Workforce Recr…" at bounding box center [212, 180] width 425 height 361
type input "*****"
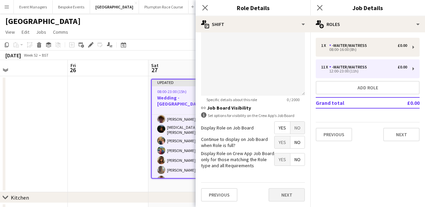
scroll to position [249, 0]
click at [281, 192] on button "Next" at bounding box center [286, 194] width 36 height 13
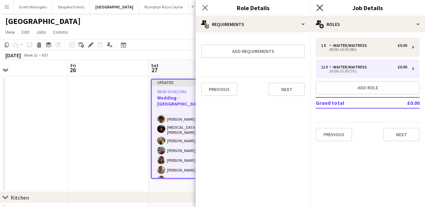
click at [322, 8] on icon "Close pop-in" at bounding box center [319, 7] width 6 height 6
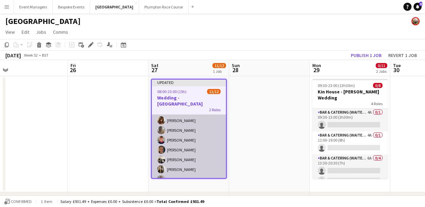
scroll to position [74, 0]
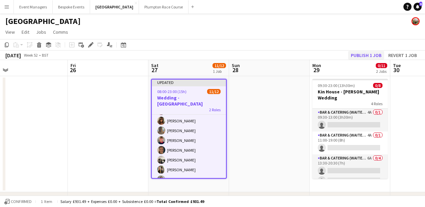
click at [366, 55] on button "Publish 1 job" at bounding box center [366, 55] width 36 height 9
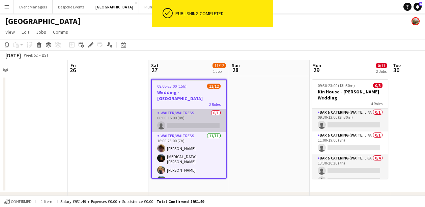
scroll to position [0, 0]
click at [187, 120] on app-card-role "-Waiter/Waitress 0/1 08:00-16:00 (8h) single-neutral-actions" at bounding box center [189, 120] width 74 height 23
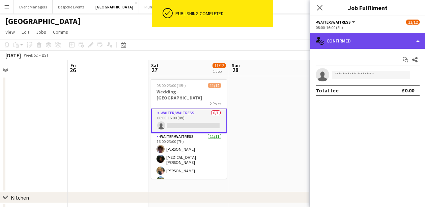
click at [366, 43] on div "single-neutral-actions-check-2 Confirmed" at bounding box center [367, 41] width 115 height 16
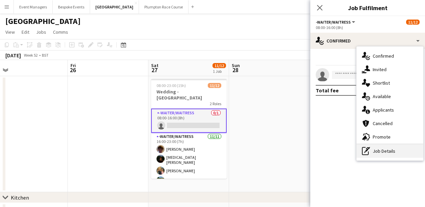
click at [398, 155] on div "pen-write Job Details" at bounding box center [389, 150] width 67 height 13
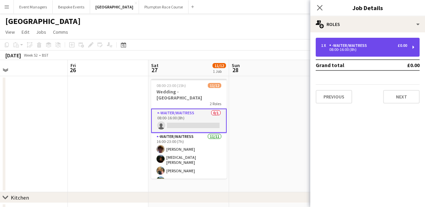
click at [346, 47] on div "-Waiter/Waitress" at bounding box center [349, 45] width 40 height 5
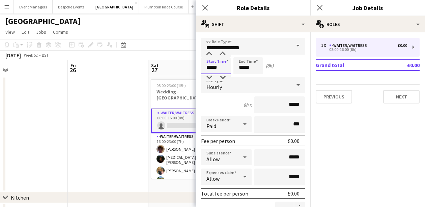
drag, startPoint x: 225, startPoint y: 66, endPoint x: 194, endPoint y: 69, distance: 31.9
click at [194, 69] on body "Menu Boards Boards Boards All jobs Status Workforce Workforce My Workforce Recr…" at bounding box center [212, 180] width 425 height 361
type input "*****"
click at [230, 65] on input "*****" at bounding box center [216, 65] width 30 height 17
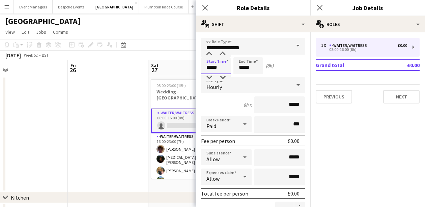
type input "*****"
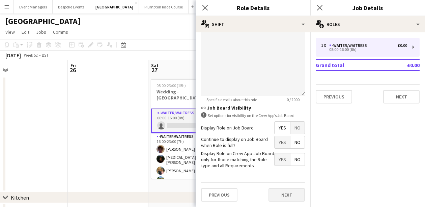
scroll to position [249, 0]
click at [281, 190] on button "Next" at bounding box center [286, 194] width 36 height 13
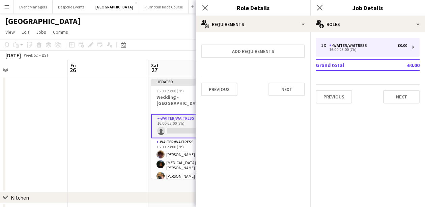
scroll to position [0, 0]
click at [321, 9] on icon "Close pop-in" at bounding box center [319, 7] width 6 height 6
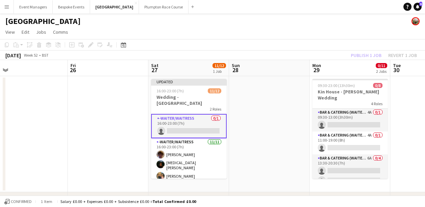
click at [180, 122] on app-card-role "-Waiter/Waitress 0/1 16:00-23:00 (7h) single-neutral-actions" at bounding box center [189, 126] width 76 height 24
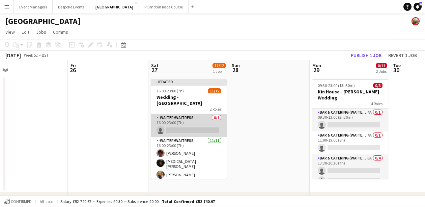
click at [180, 122] on app-card-role "-Waiter/Waitress 0/1 16:00-23:00 (7h) single-neutral-actions" at bounding box center [189, 125] width 76 height 23
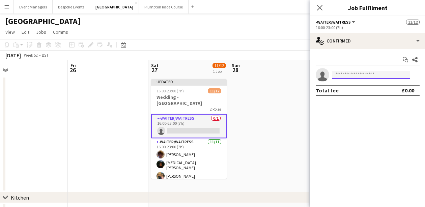
click at [382, 71] on input at bounding box center [371, 75] width 78 height 8
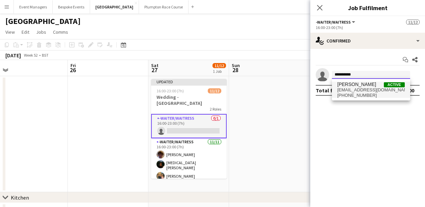
type input "**********"
click at [358, 93] on span "[PHONE_NUMBER]" at bounding box center [370, 95] width 67 height 5
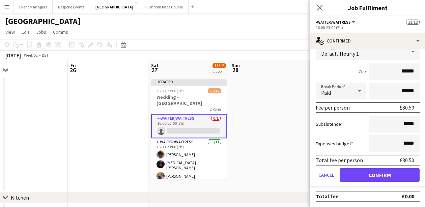
scroll to position [47, 0]
click at [380, 181] on button "Confirm" at bounding box center [379, 174] width 80 height 13
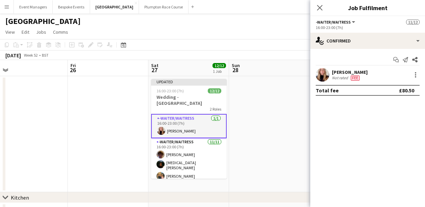
scroll to position [0, 0]
click at [317, 7] on icon "Close pop-in" at bounding box center [319, 7] width 6 height 6
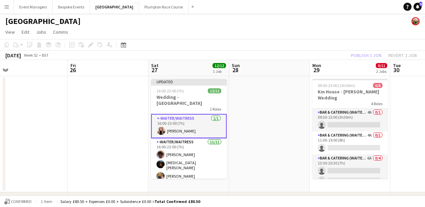
click at [367, 52] on div "Publish 1 job Revert 1 job" at bounding box center [383, 55] width 82 height 9
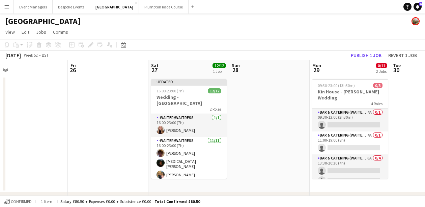
click at [367, 52] on button "Publish 1 job" at bounding box center [366, 55] width 36 height 9
